Goal: Navigation & Orientation: Go to known website

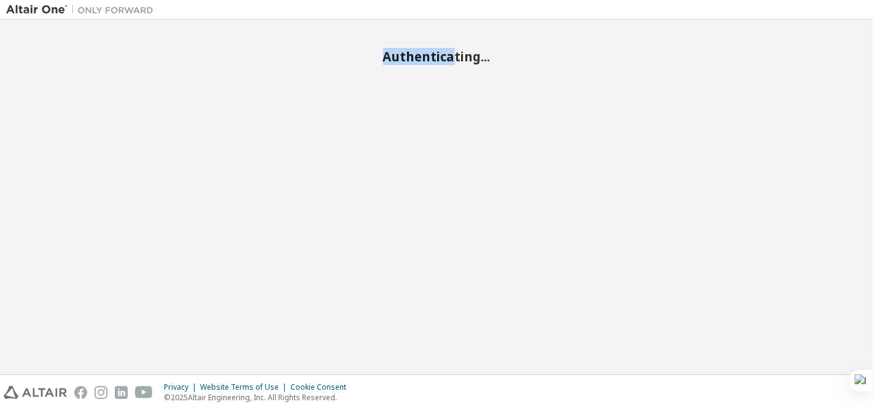
click at [452, 55] on h2 "Authenticating..." at bounding box center [436, 57] width 861 height 16
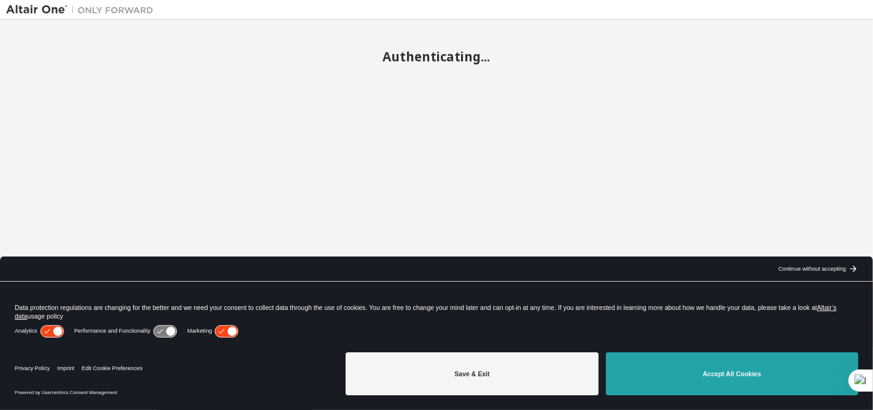
click at [684, 364] on button "Accept All Cookies" at bounding box center [732, 373] width 252 height 43
